Goal: Communication & Community: Answer question/provide support

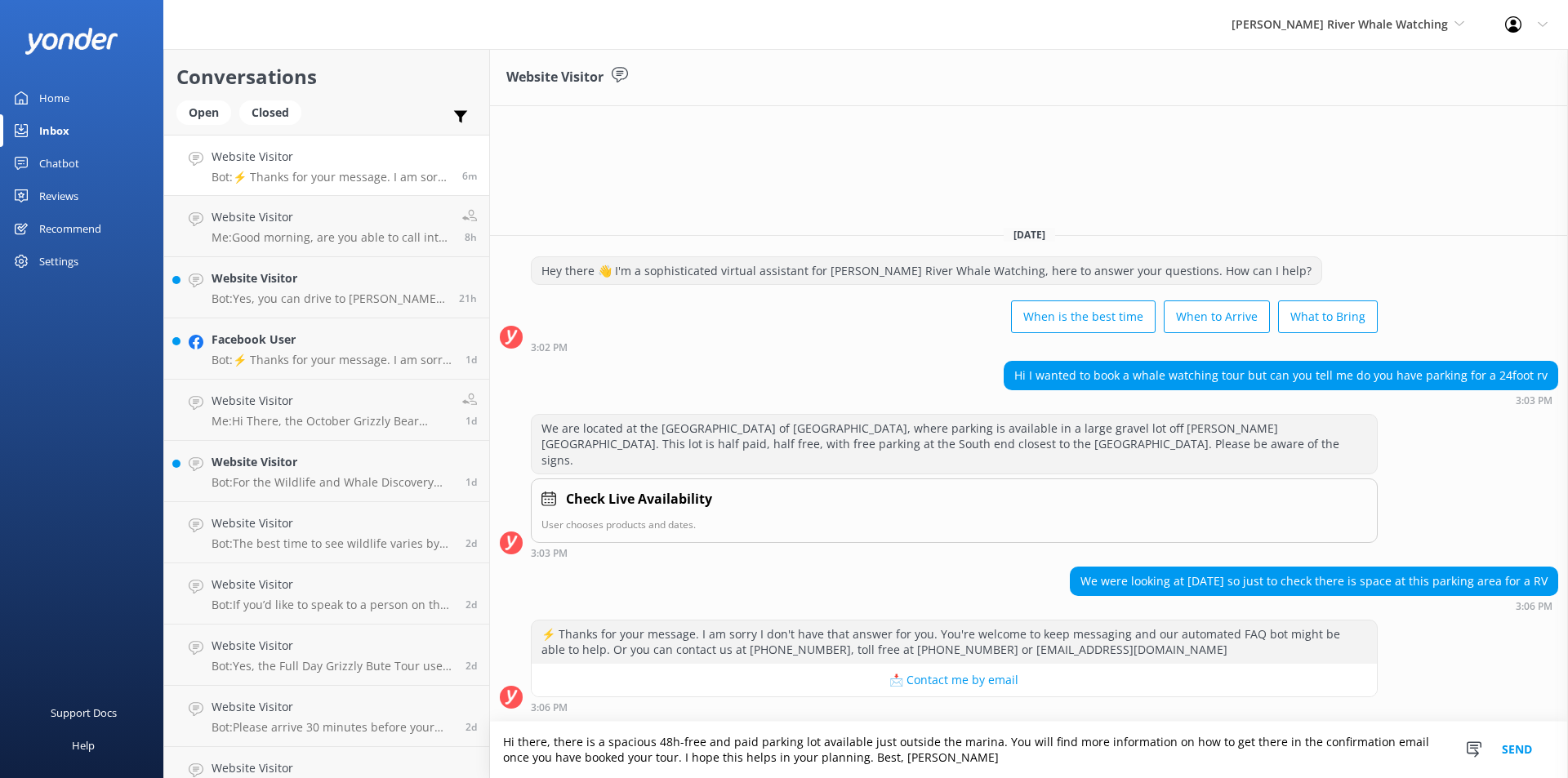
type textarea "Hi there, there is a spacious 48h-free and paid parking lot available just outs…"
click at [1518, 748] on button "Send" at bounding box center [1517, 749] width 62 height 56
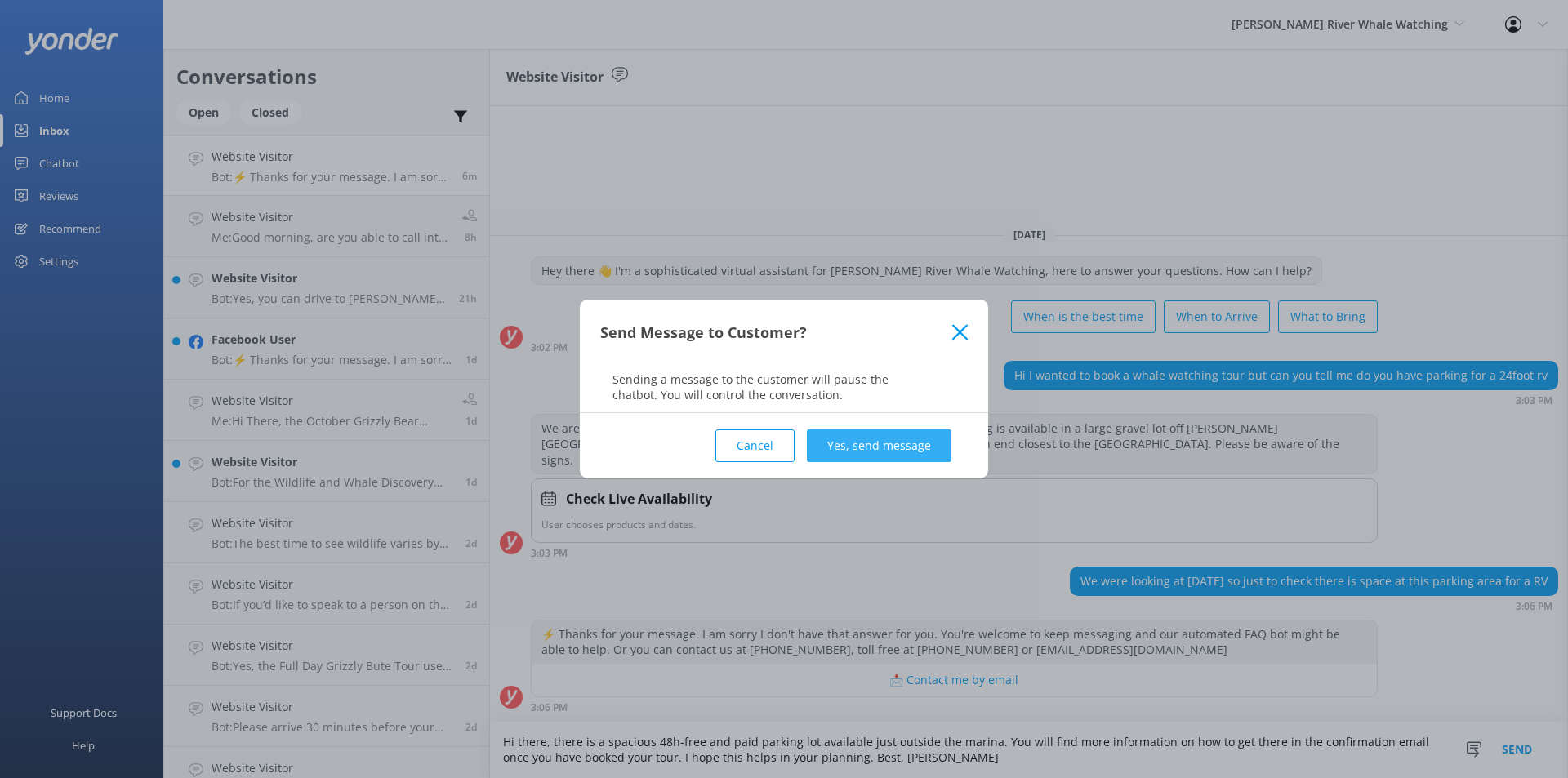
click at [909, 442] on button "Yes, send message" at bounding box center [879, 446] width 145 height 33
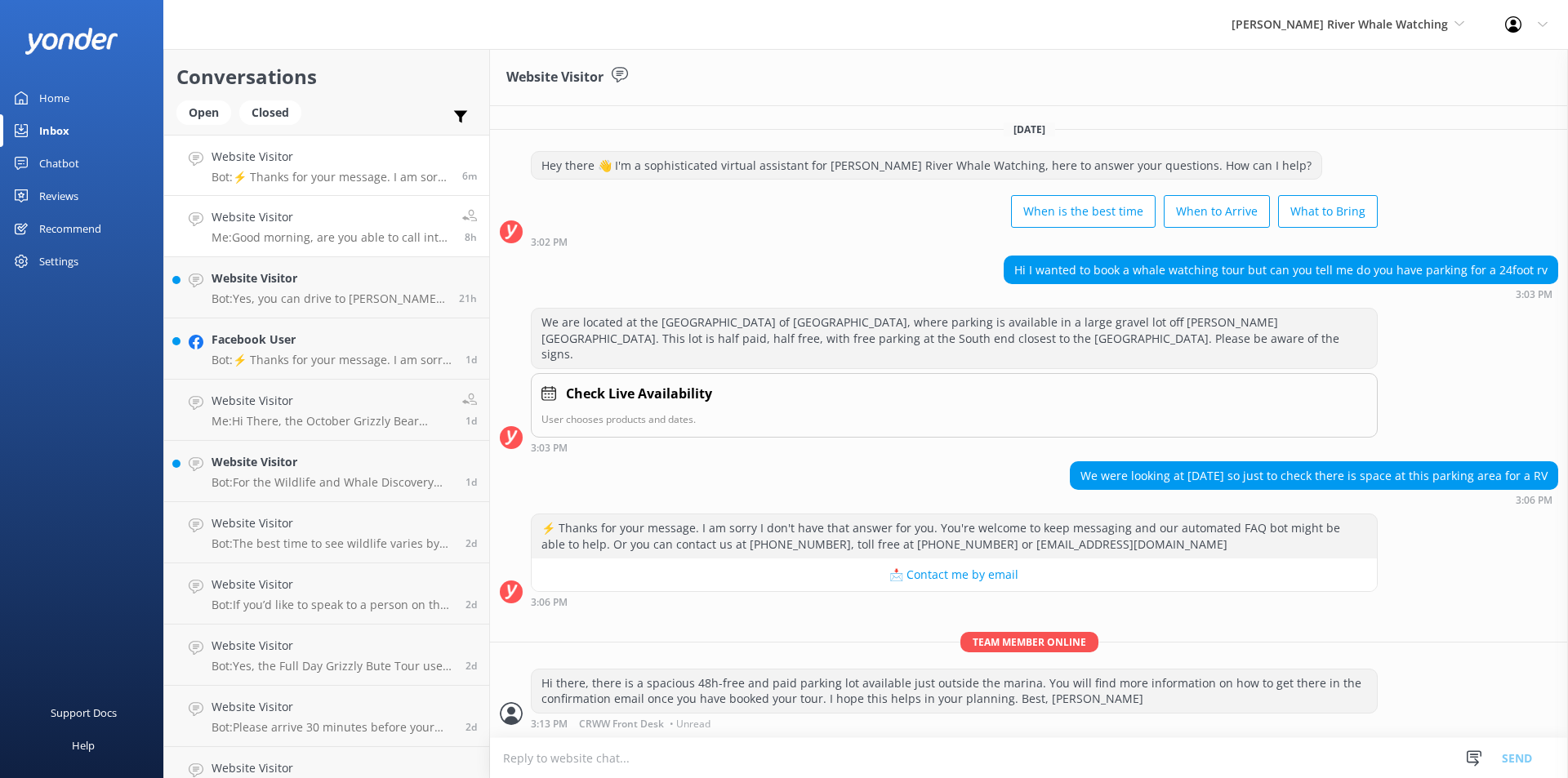
click at [376, 238] on p "Me: Good morning, are you able to call into our office and we can assist you in…" at bounding box center [331, 238] width 239 height 14
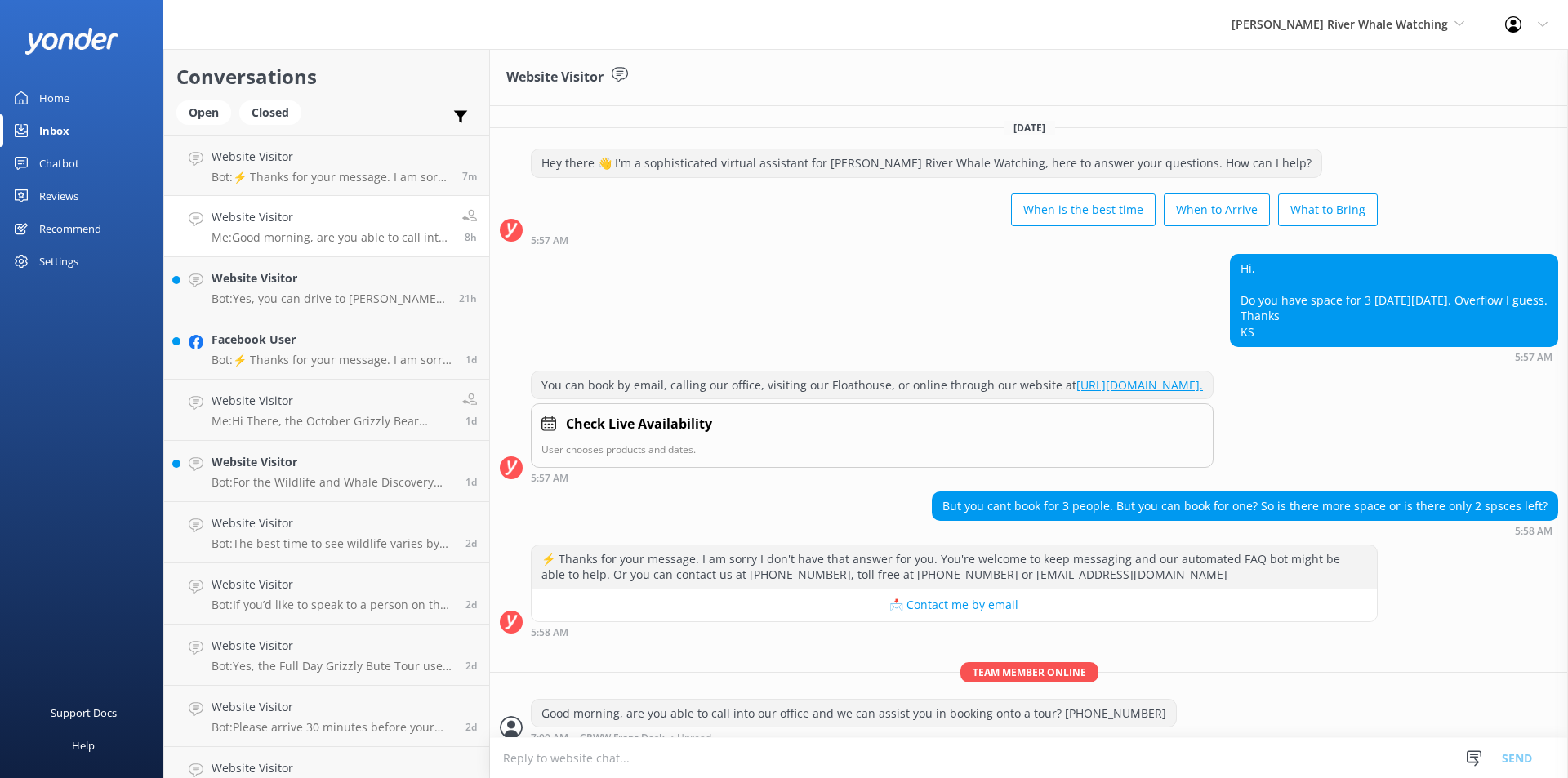
scroll to position [30, 0]
